Goal: Use online tool/utility

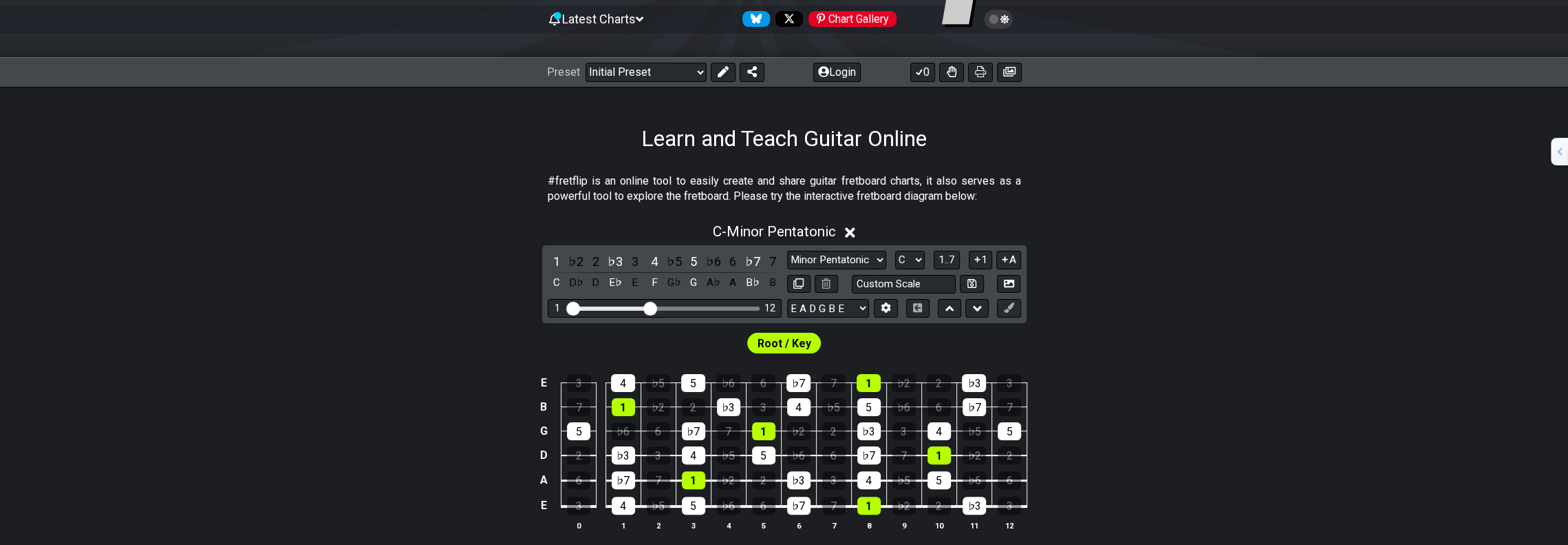
scroll to position [69, 0]
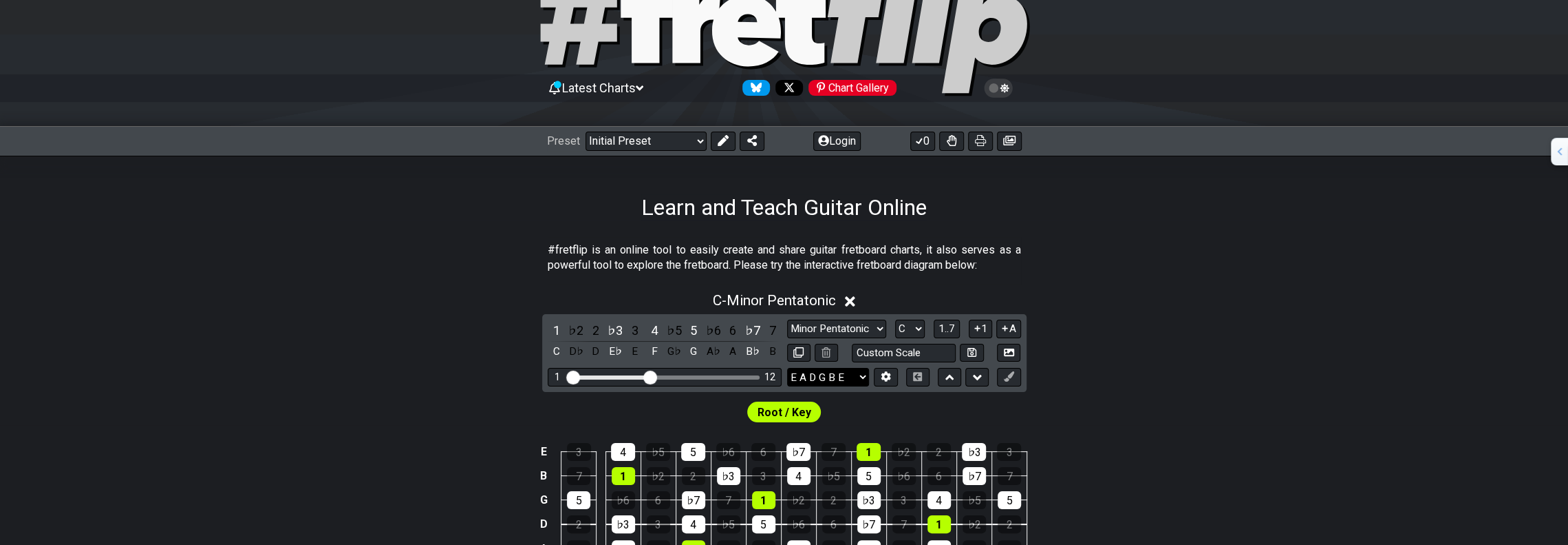
click at [856, 374] on select "E A D G B E E A D G B E E A D G B E B E A D F♯ B A D G C E A D A D G B E E♭ A♭ …" at bounding box center [829, 376] width 82 height 19
click at [1087, 260] on section "#fretflip is an online tool to easily create and share guitar fretboard charts,…" at bounding box center [784, 261] width 1568 height 48
click at [934, 353] on input "text" at bounding box center [904, 353] width 104 height 19
type input "Custom Scale"
click at [1014, 284] on div "C - Minor Pentatonic" at bounding box center [784, 296] width 1568 height 25
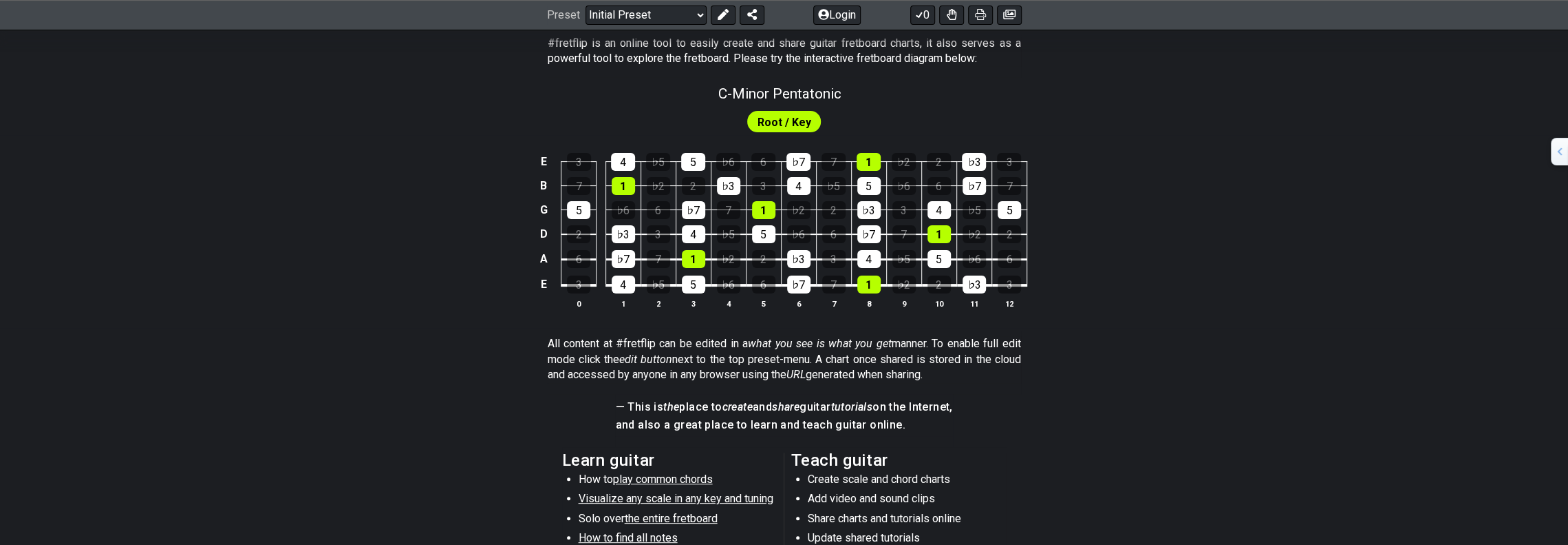
scroll to position [138, 0]
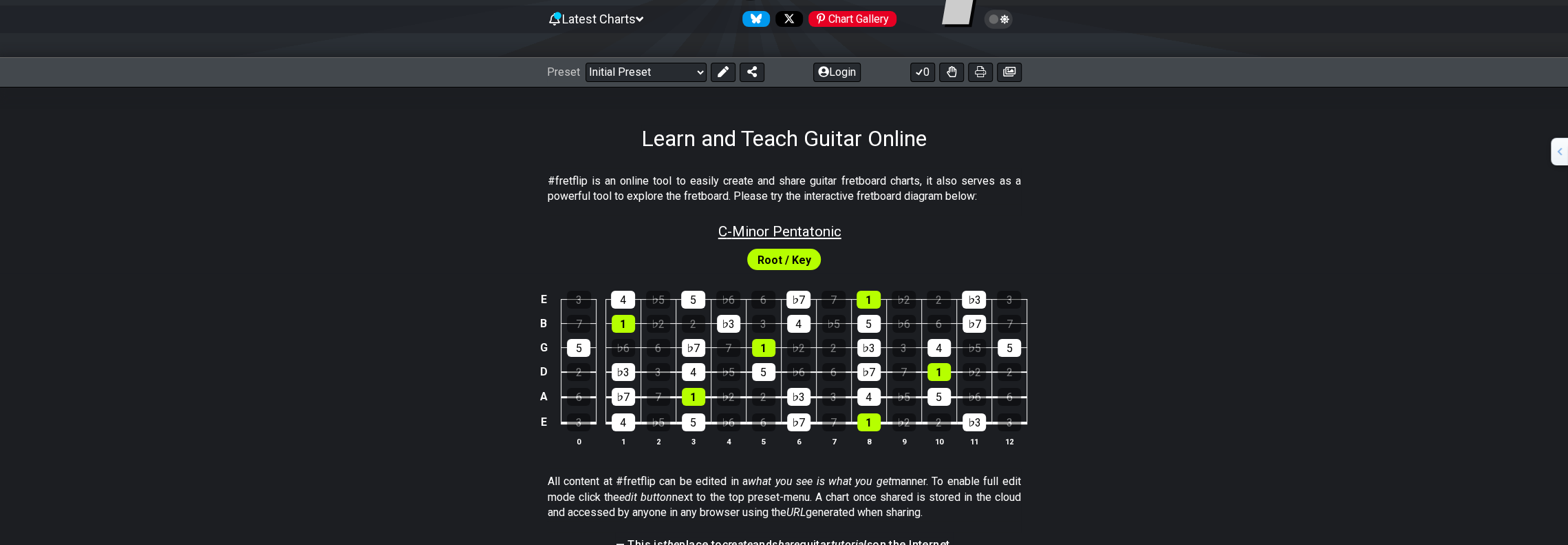
click at [825, 232] on span "C - Minor Pentatonic" at bounding box center [780, 231] width 123 height 16
select select "C"
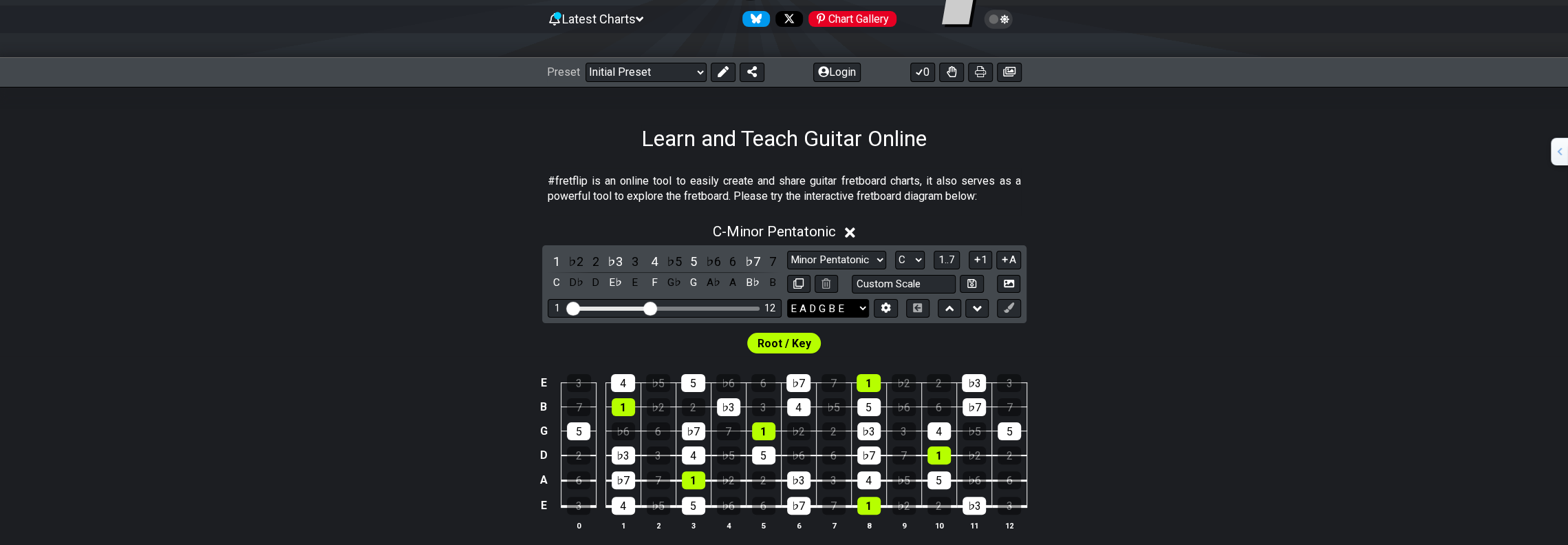
click at [843, 300] on select "E A D G B E E A D G B E E A D G B E B E A D F♯ B A D G C E A D A D G B E E♭ A♭ …" at bounding box center [829, 308] width 82 height 19
click at [788, 299] on select "E A D G B E E A D G B E E A D G B E B E A D F♯ B A D G C E A D A D G B E E♭ A♭ …" at bounding box center [829, 308] width 82 height 19
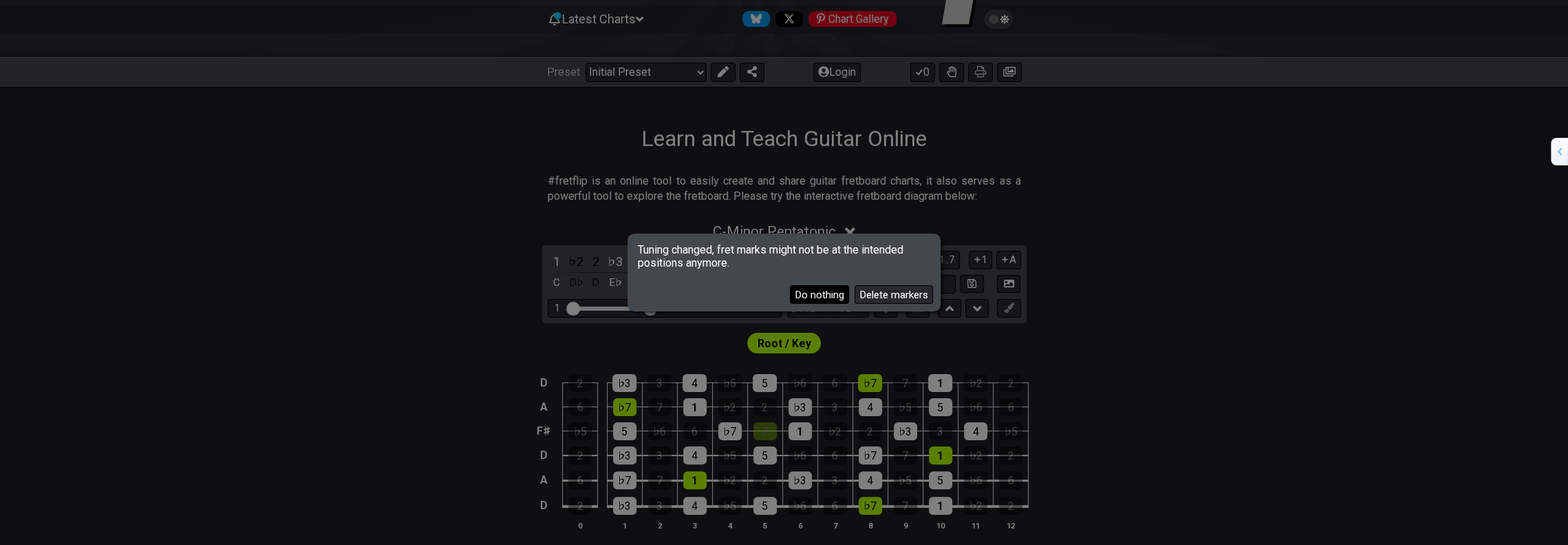
click at [841, 297] on button "Do nothing" at bounding box center [820, 294] width 59 height 19
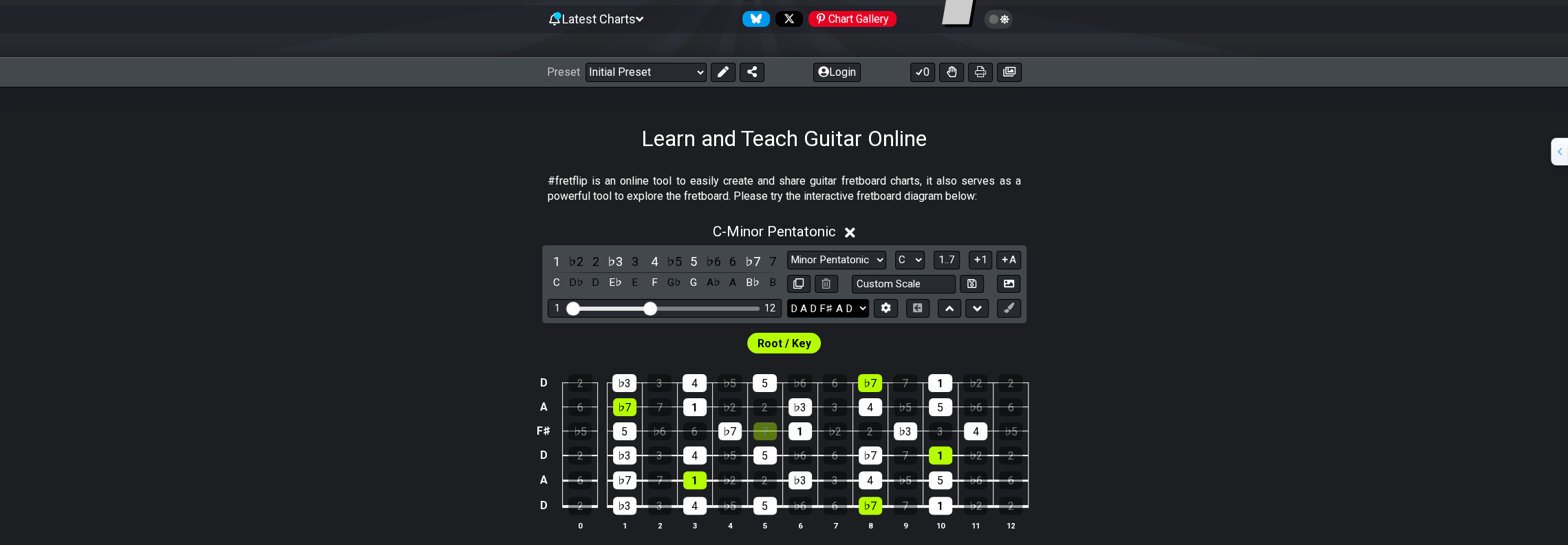
click at [829, 311] on select "E A D G B E E A D G B E E A D G B E B E A D F♯ B A D G C E A D A D G B E E♭ A♭ …" at bounding box center [829, 308] width 82 height 19
select select "E B E G# B E"
click at [788, 299] on select "E A D G B E E A D G B E E A D G B E B E A D F♯ B A D G C E A D A D G B E E♭ A♭ …" at bounding box center [829, 308] width 82 height 19
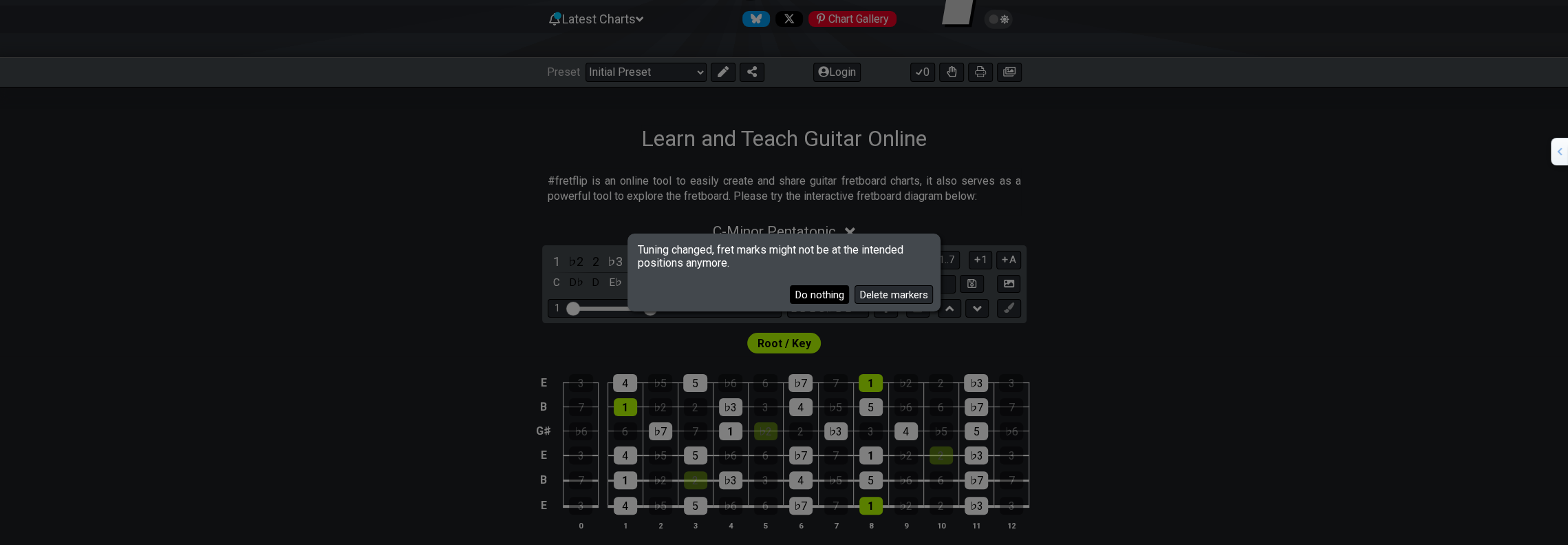
click at [831, 291] on button "Do nothing" at bounding box center [820, 294] width 59 height 19
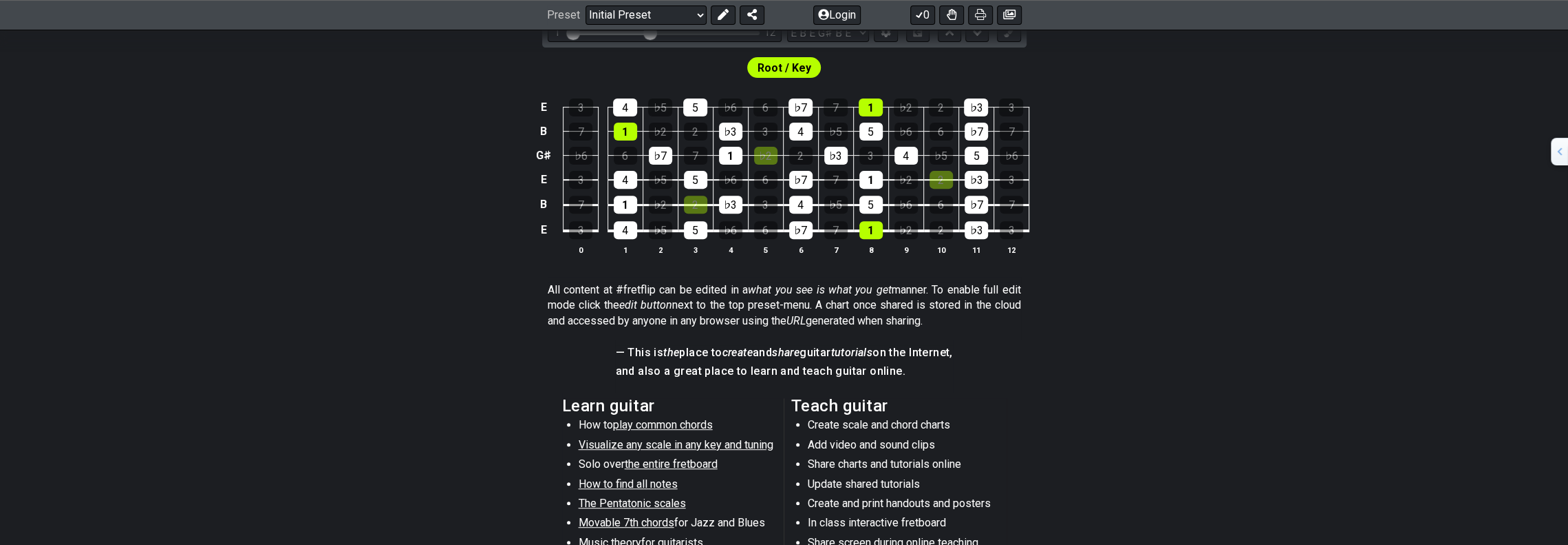
scroll to position [689, 0]
